Goal: Navigation & Orientation: Find specific page/section

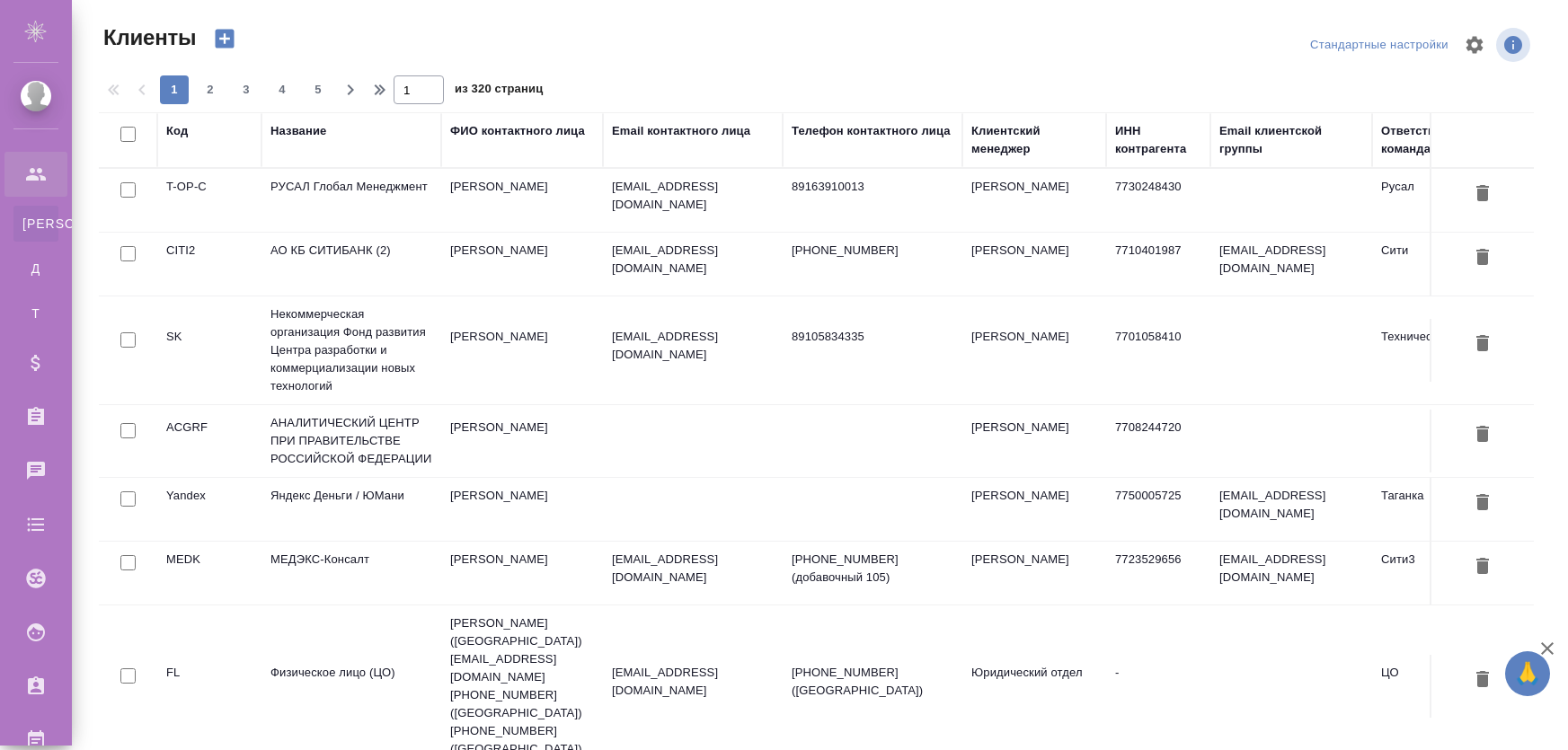
select select "RU"
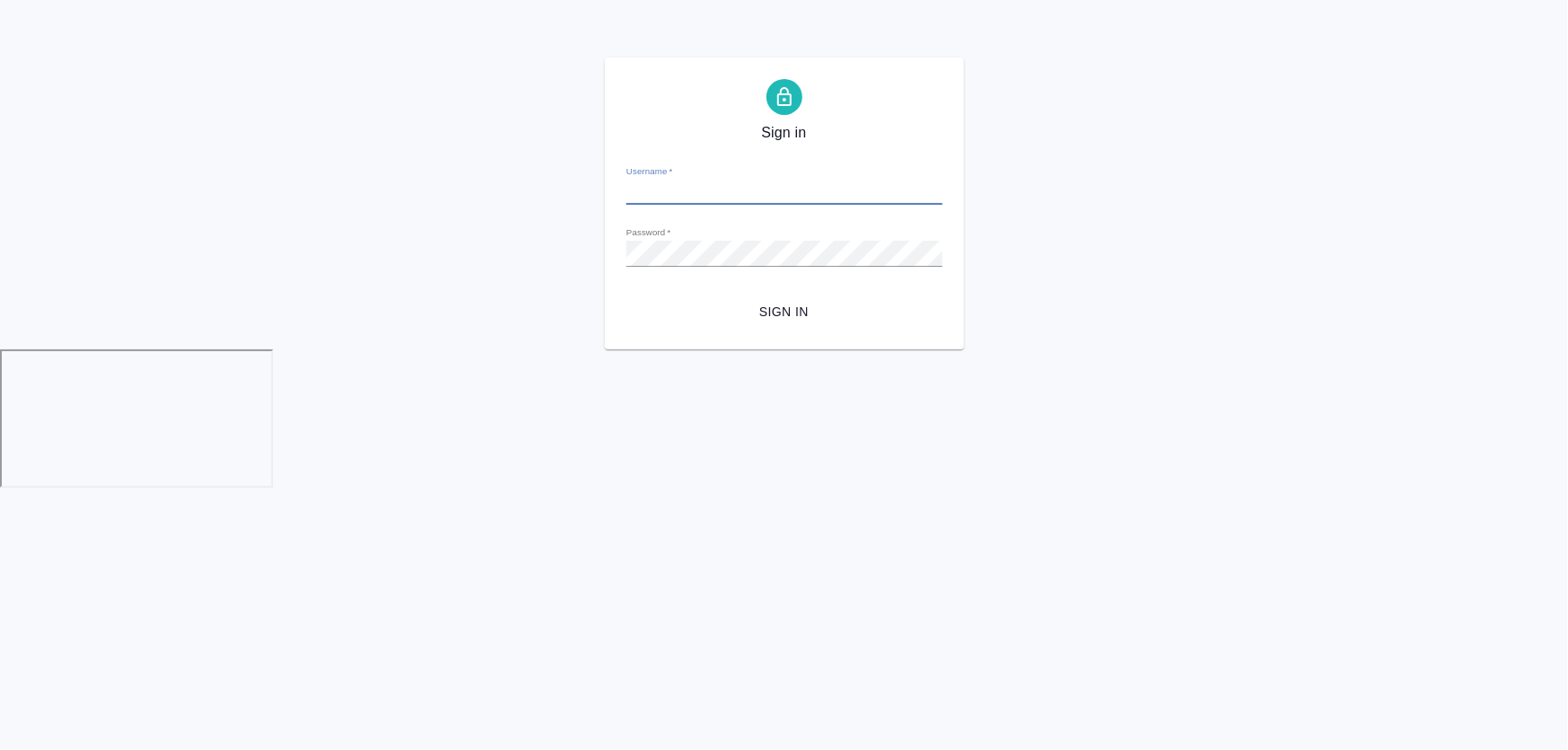
type input "[PERSON_NAME][EMAIL_ADDRESS][DOMAIN_NAME]"
click at [772, 308] on span "Sign in" at bounding box center [784, 312] width 288 height 23
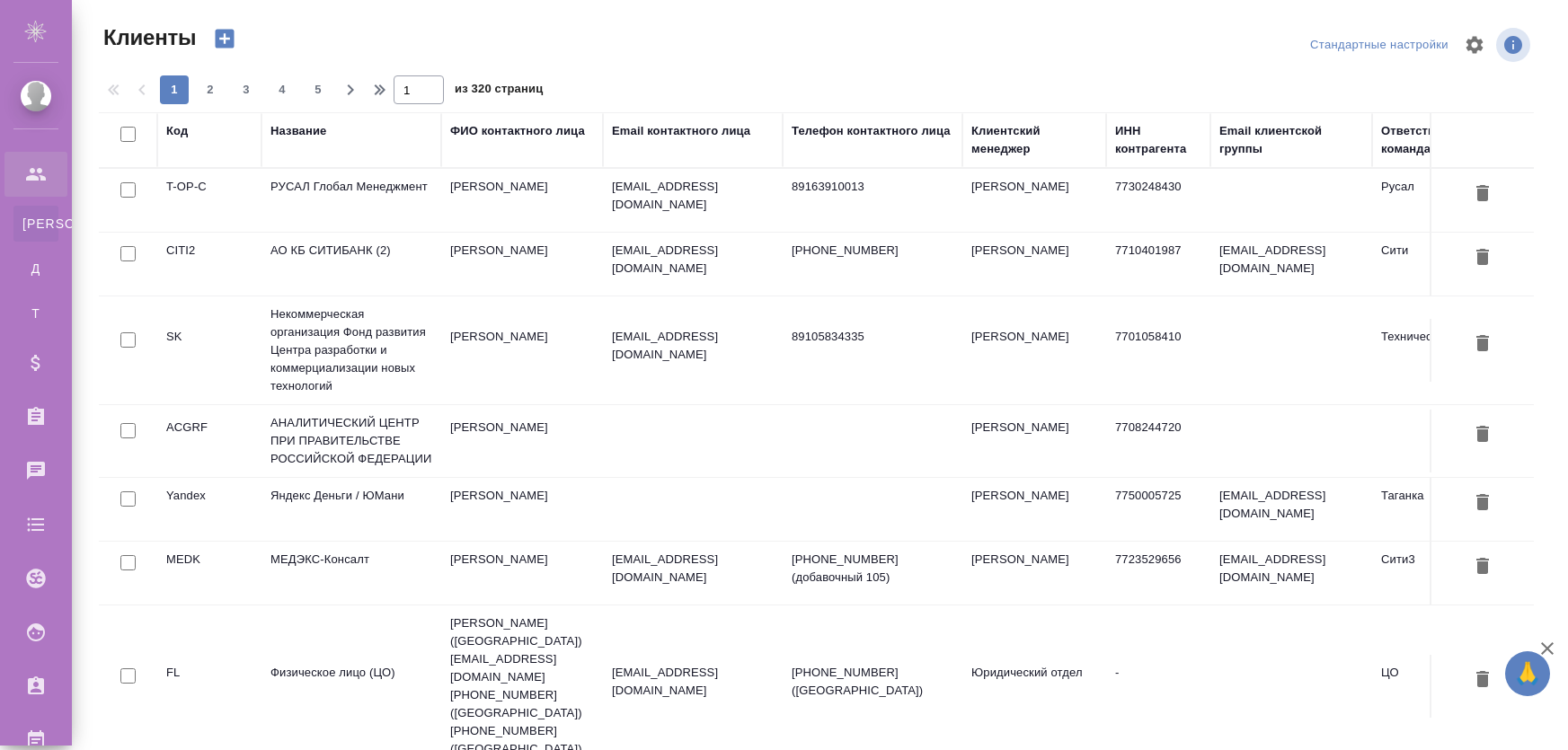
select select "RU"
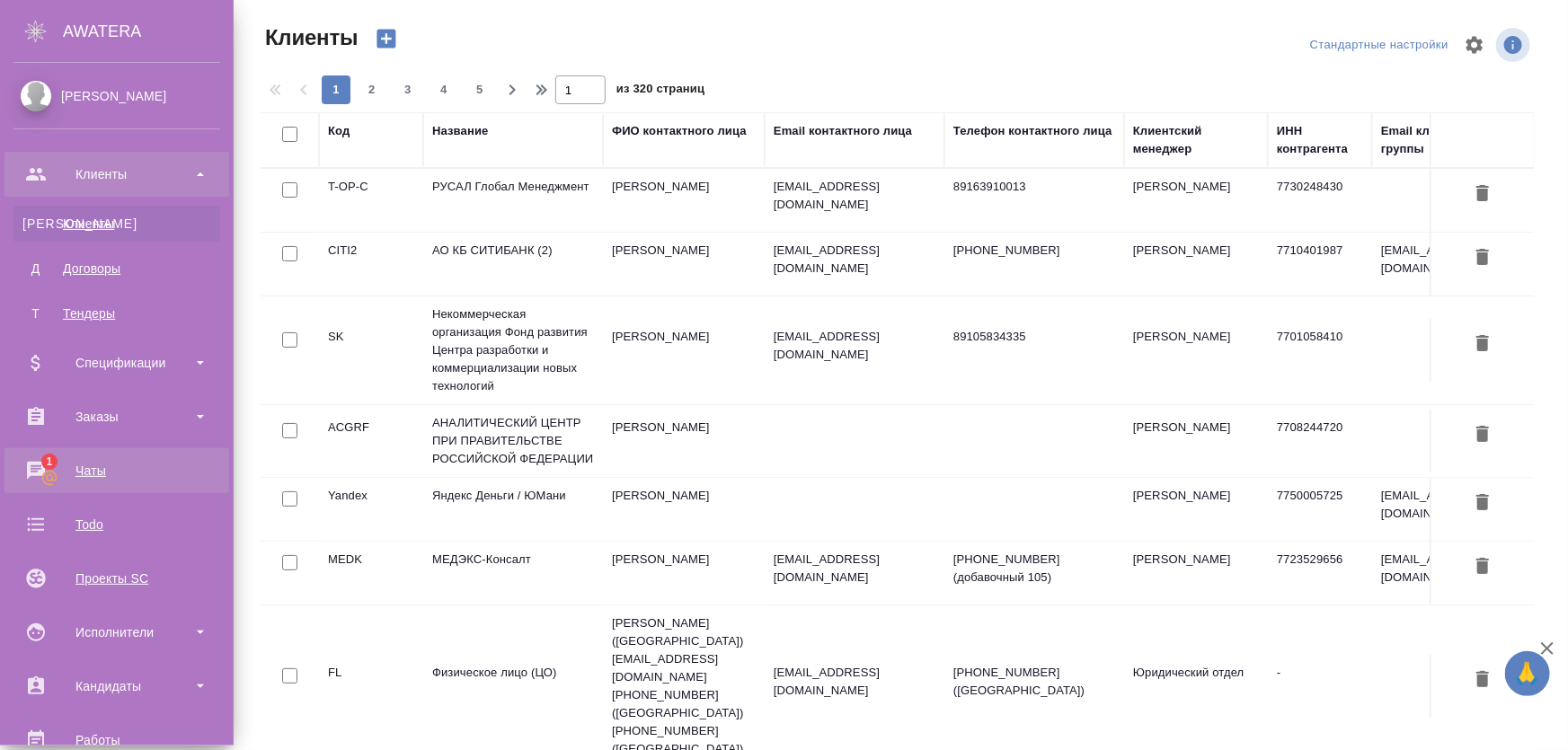
click at [108, 475] on div "Чаты" at bounding box center [117, 470] width 206 height 27
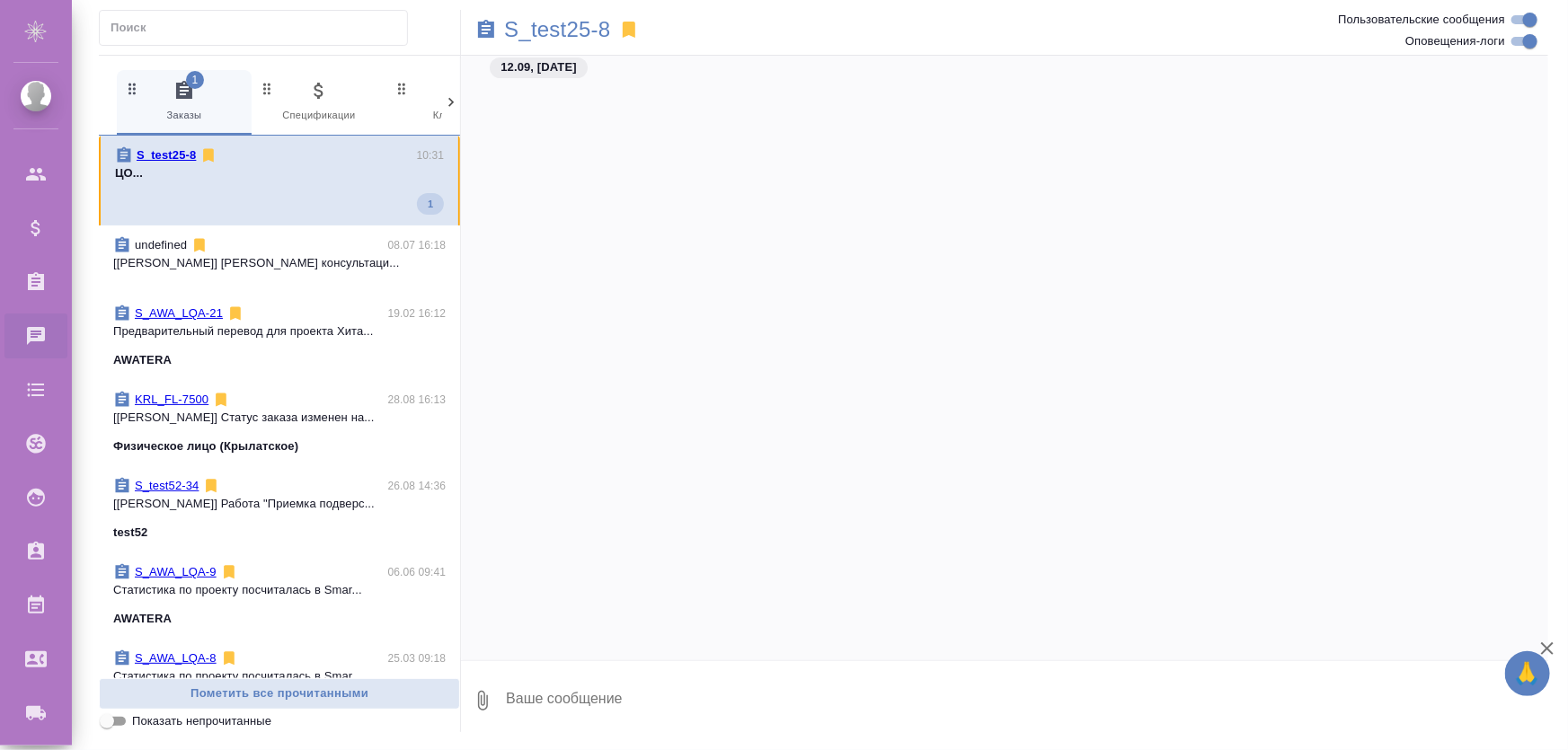
scroll to position [10773, 0]
